Goal: Share content

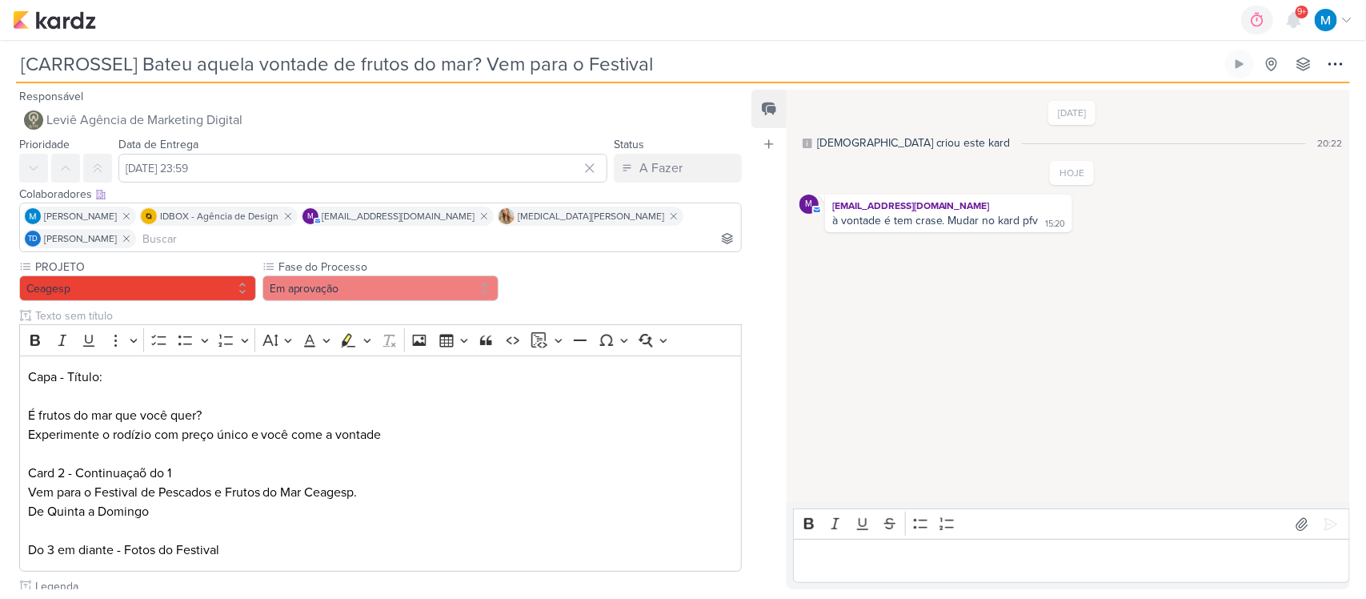
scroll to position [508, 0]
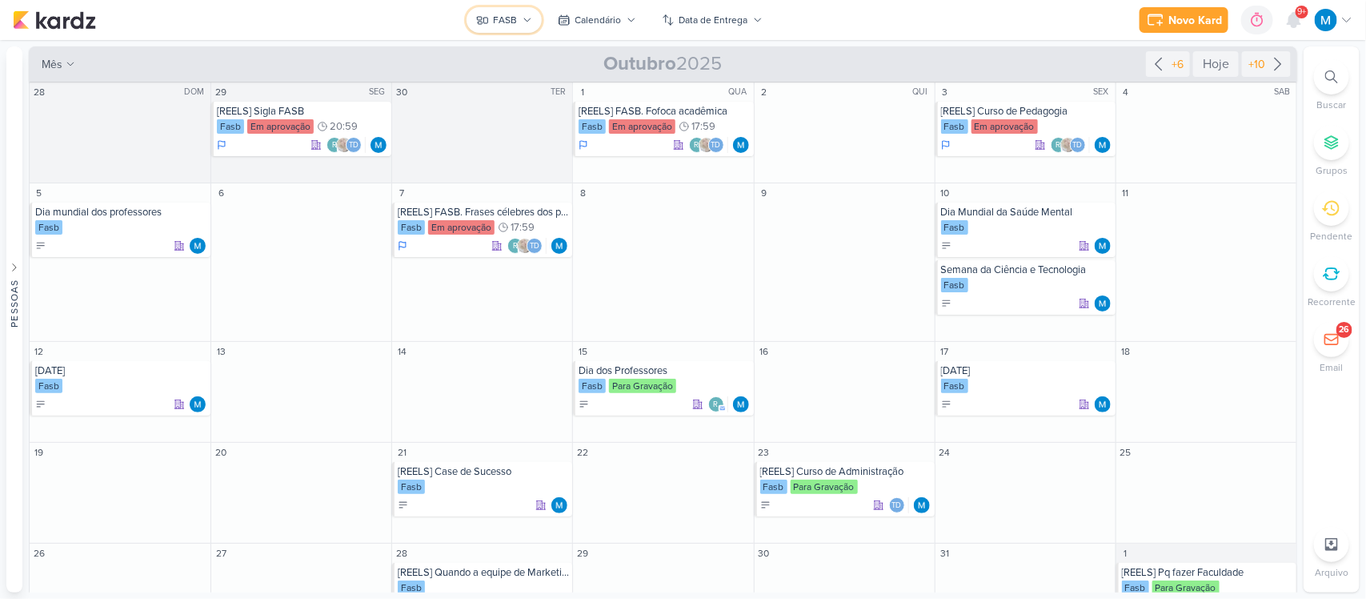
click at [526, 22] on icon at bounding box center [528, 20] width 10 height 10
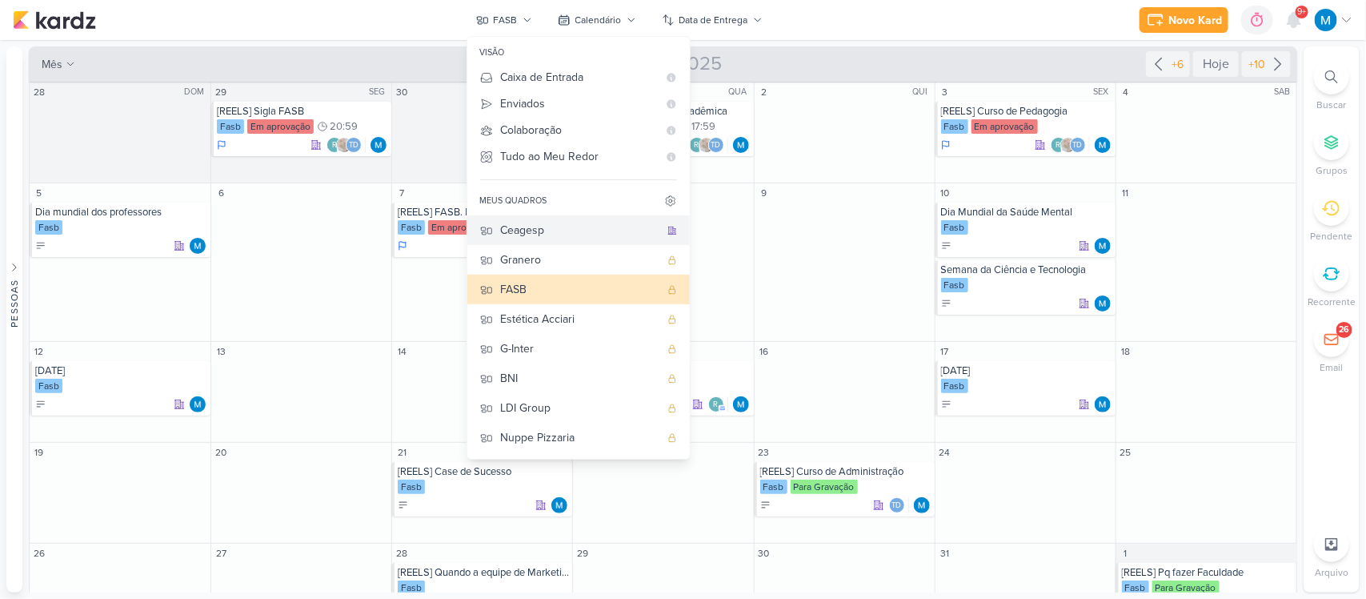
click at [534, 229] on div "Ceagesp" at bounding box center [580, 230] width 158 height 17
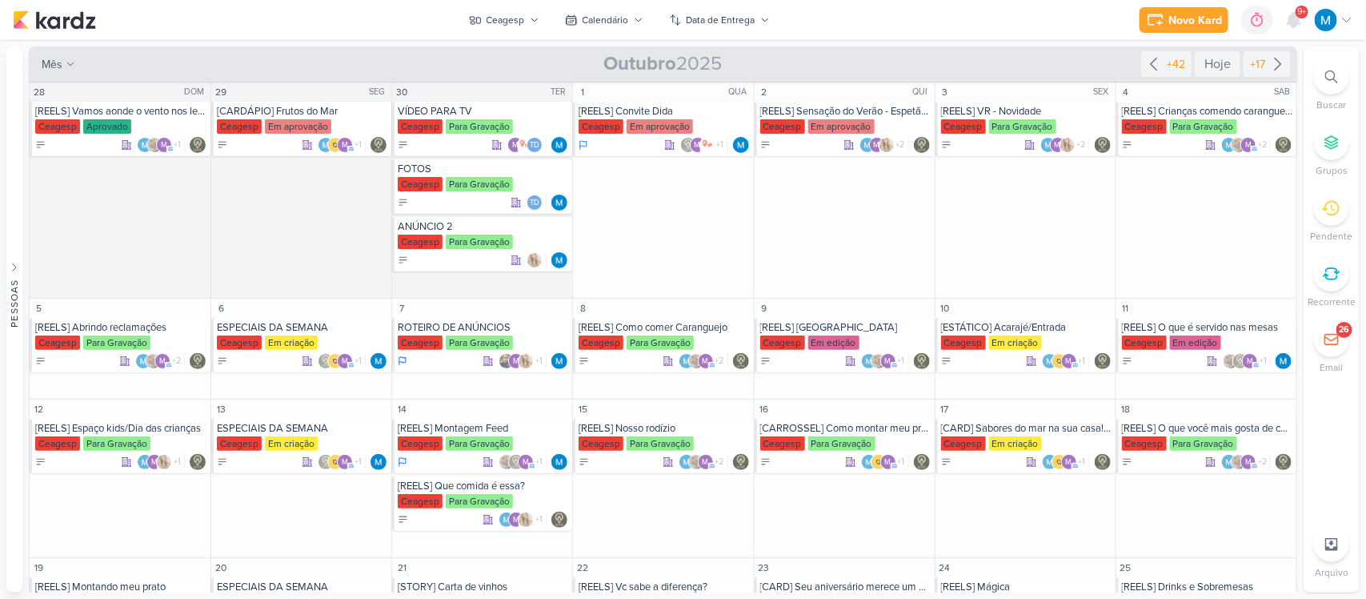
click at [1334, 78] on icon at bounding box center [1331, 76] width 13 height 13
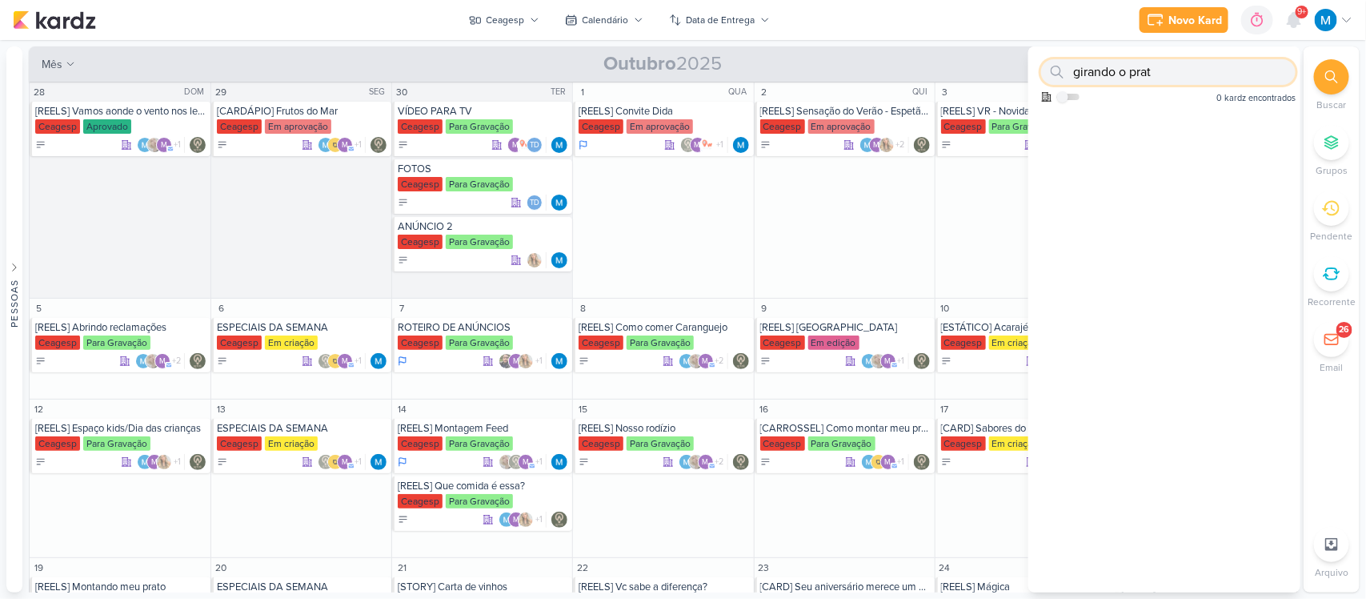
type input "girando o prato"
click at [1027, 70] on div "Pessoas [GEOGRAPHIC_DATA] a a d r i a n i m a r c h e t t i @ h o t m a i l . c…" at bounding box center [683, 319] width 1366 height 546
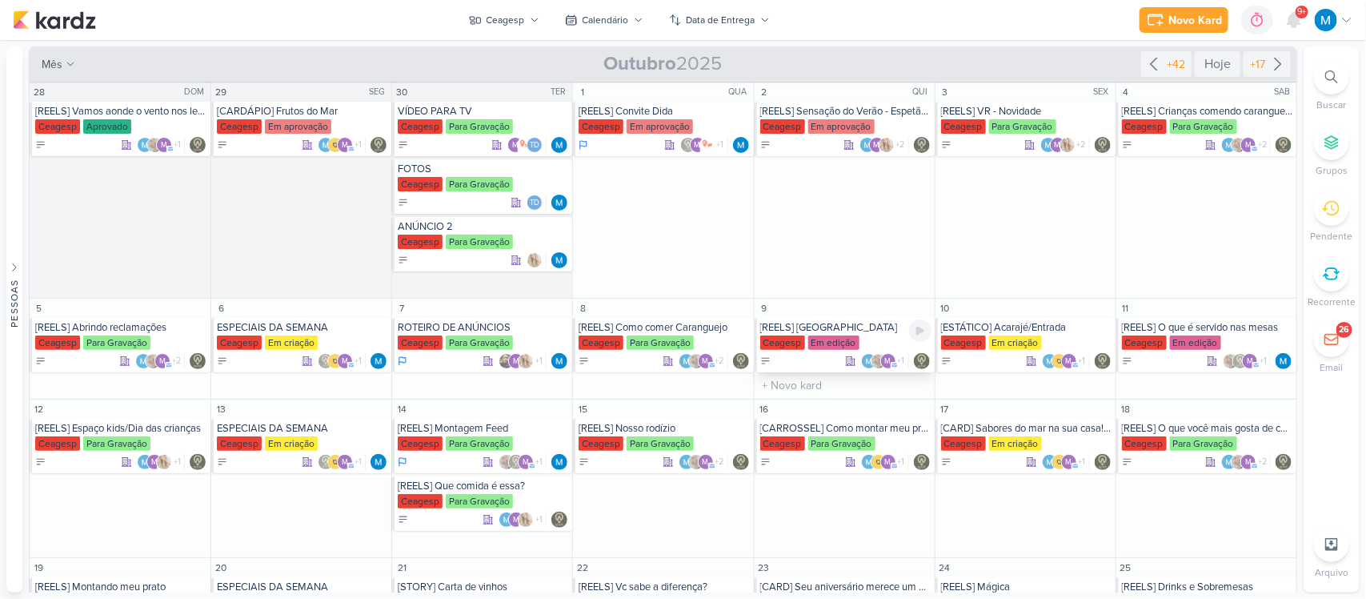
click at [795, 330] on div "[REELS] [GEOGRAPHIC_DATA]" at bounding box center [845, 327] width 171 height 13
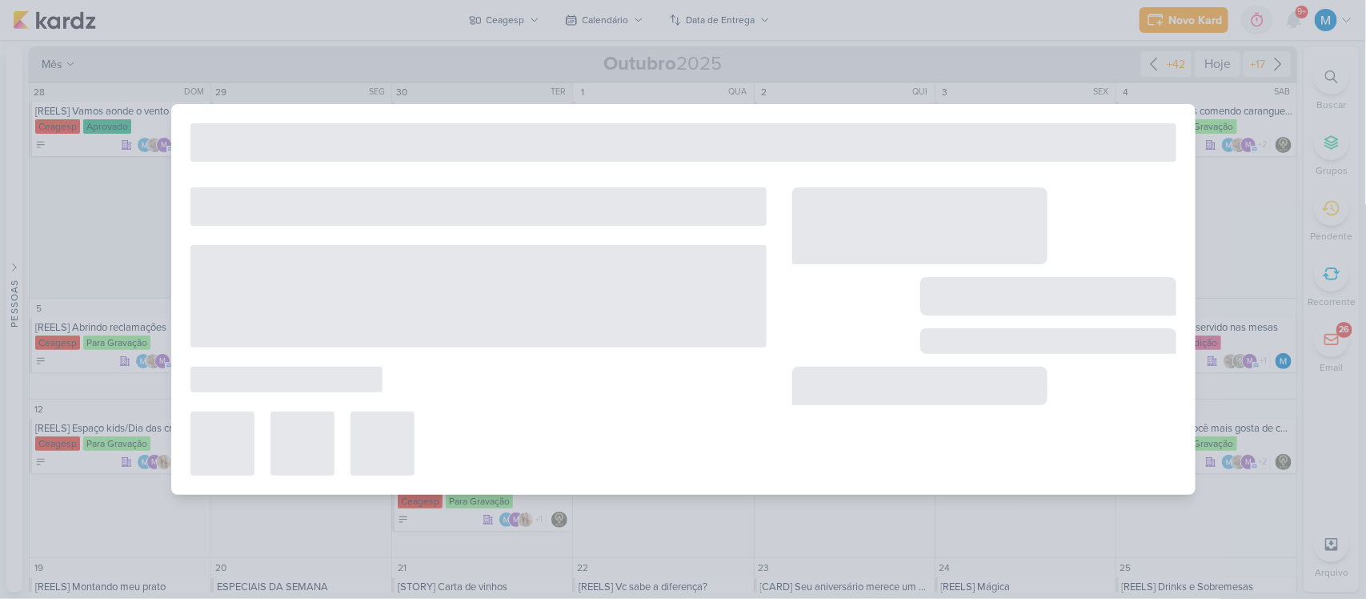
type input "[REELS] [GEOGRAPHIC_DATA]"
type input "[DATE] 23:59"
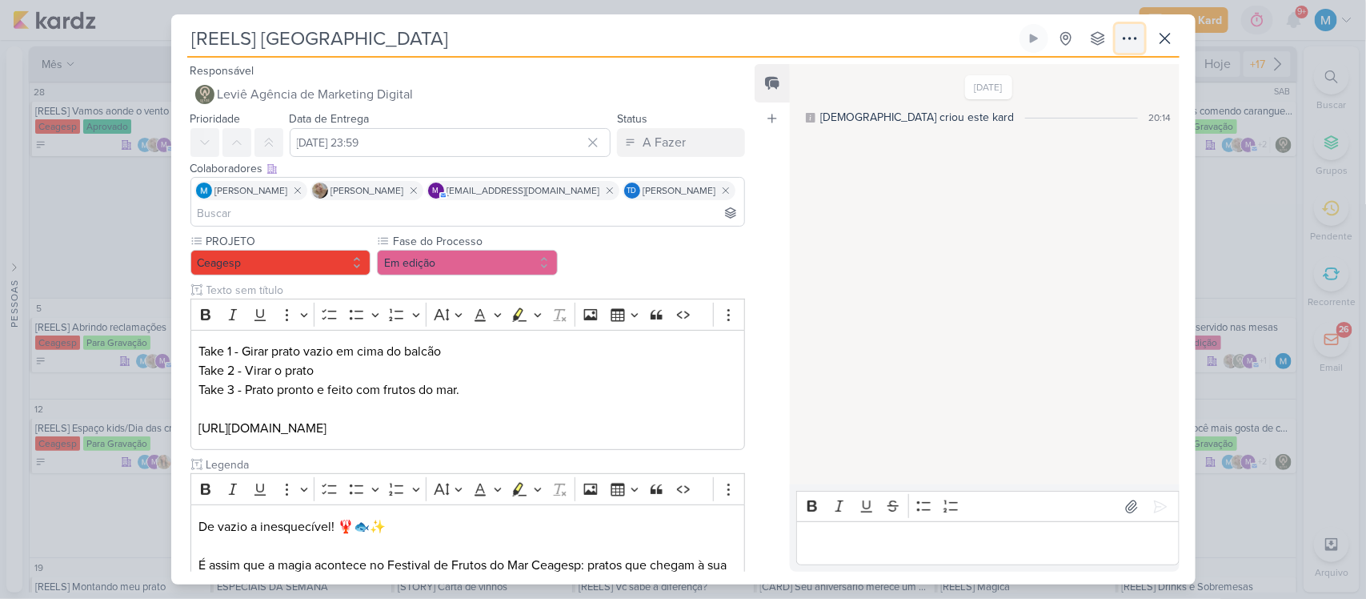
click at [1121, 42] on icon at bounding box center [1130, 38] width 19 height 19
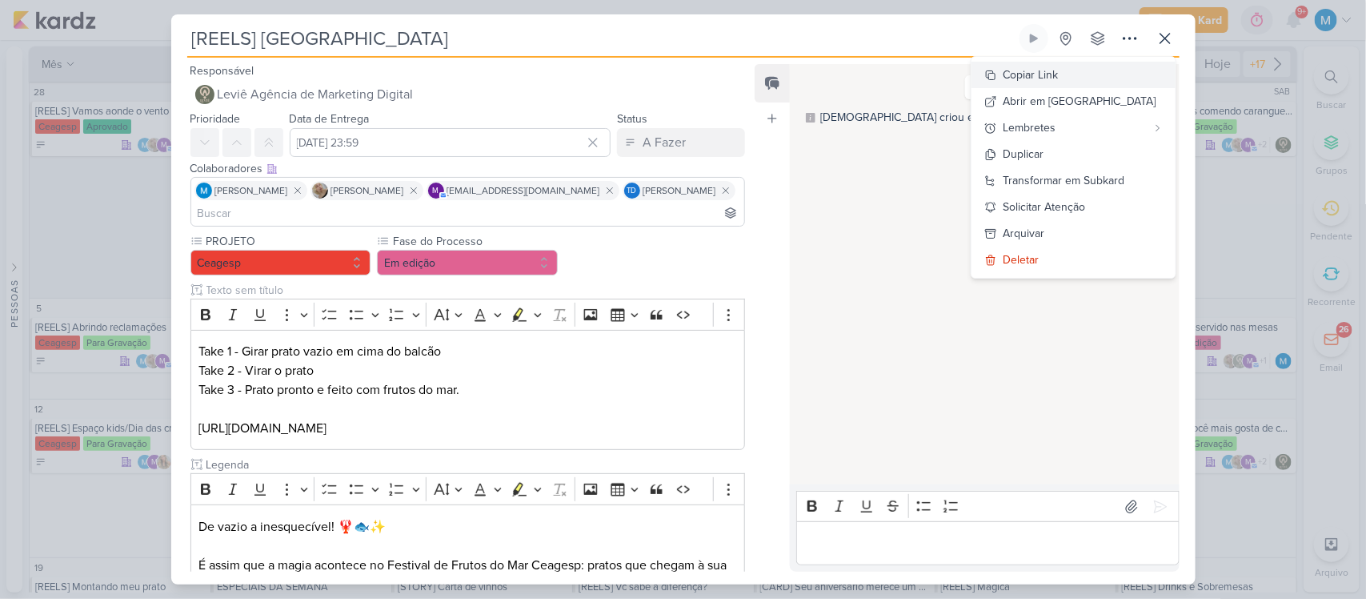
click at [1059, 74] on div "Copiar Link" at bounding box center [1031, 74] width 55 height 17
